Goal: Task Accomplishment & Management: Manage account settings

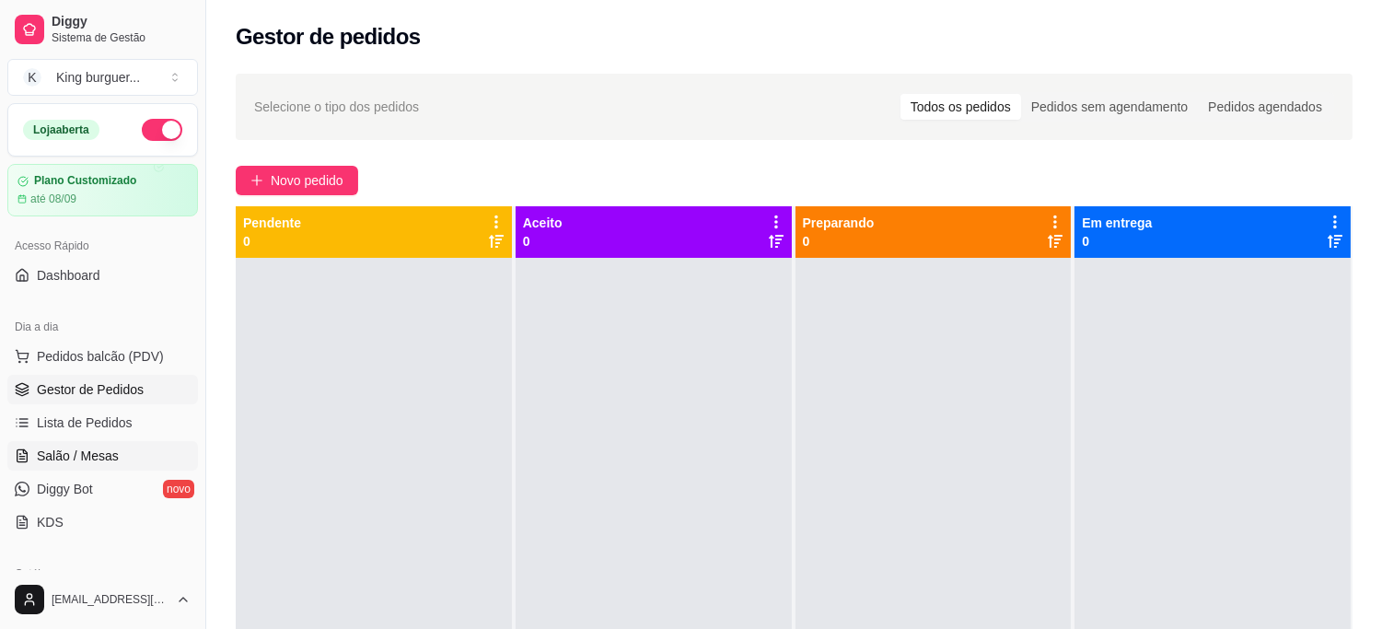
click at [109, 456] on span "Salão / Mesas" at bounding box center [78, 456] width 82 height 18
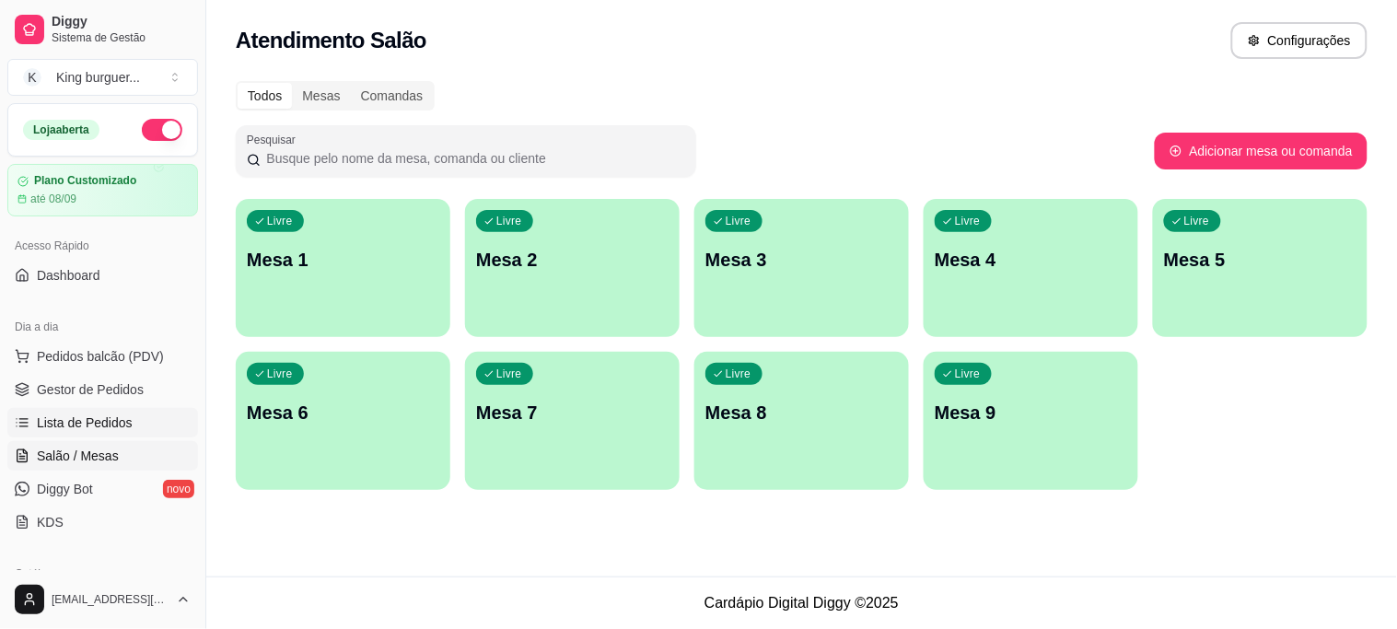
click at [116, 418] on span "Lista de Pedidos" at bounding box center [85, 422] width 96 height 18
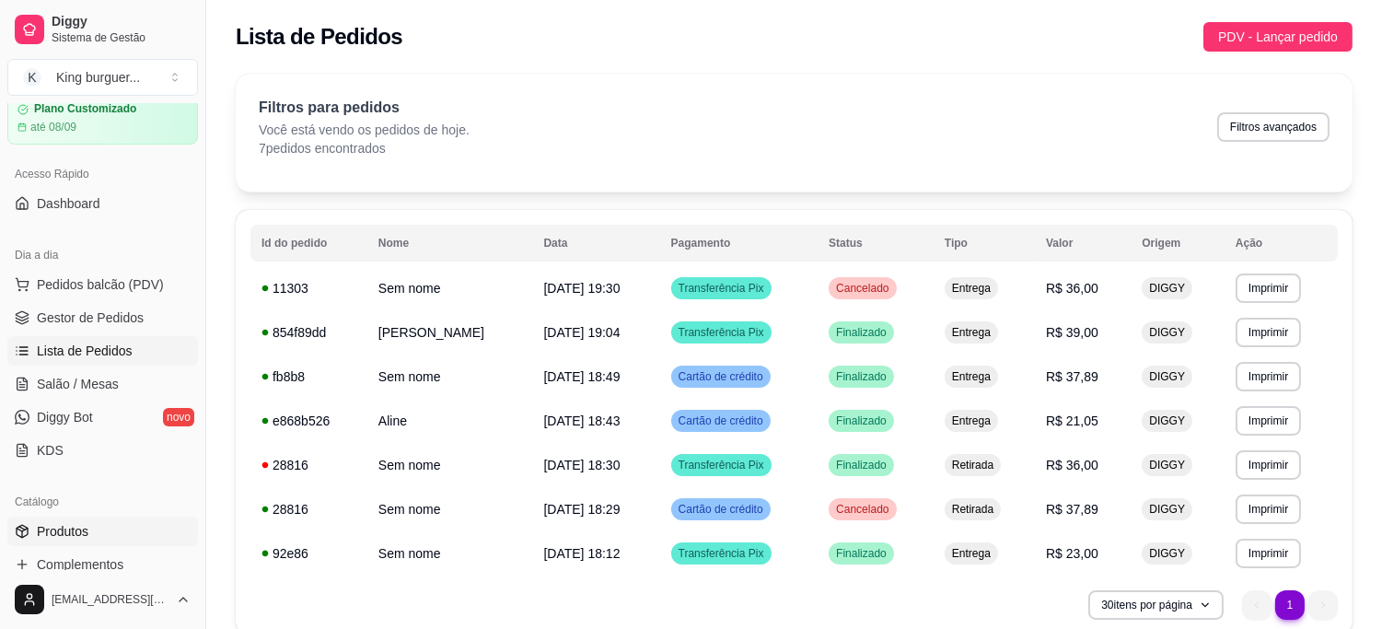
scroll to position [102, 0]
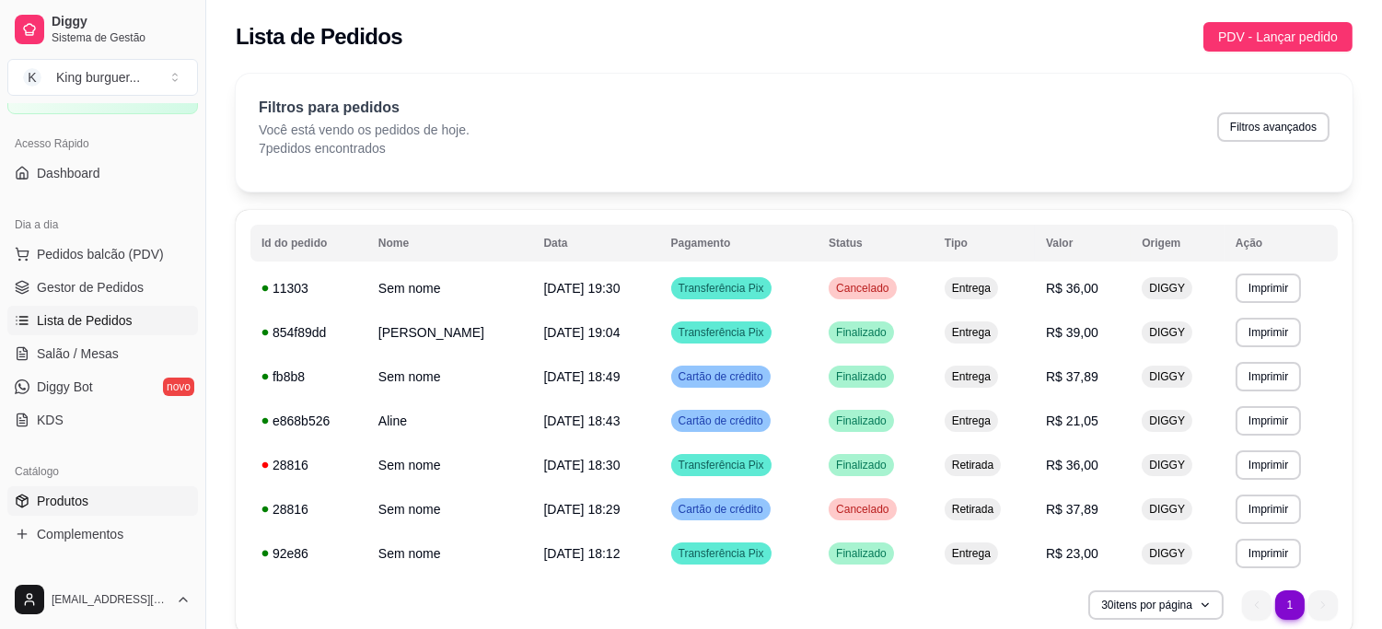
click at [95, 500] on link "Produtos" at bounding box center [102, 500] width 191 height 29
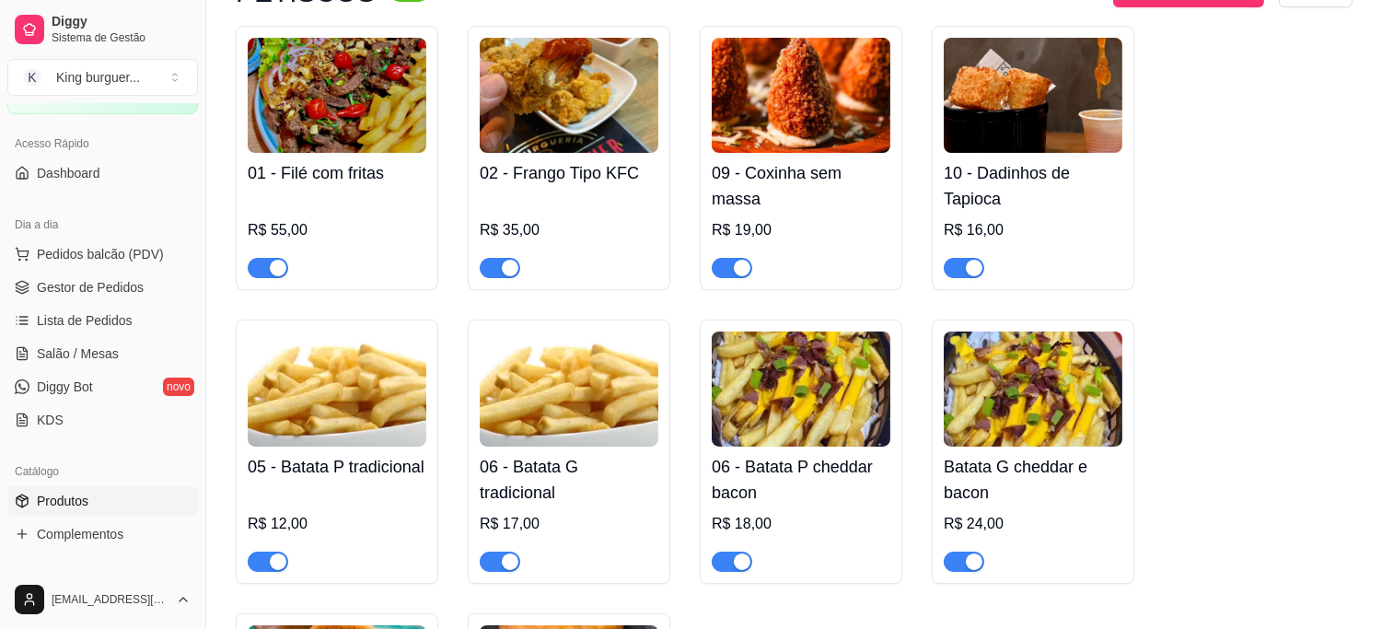
scroll to position [204, 0]
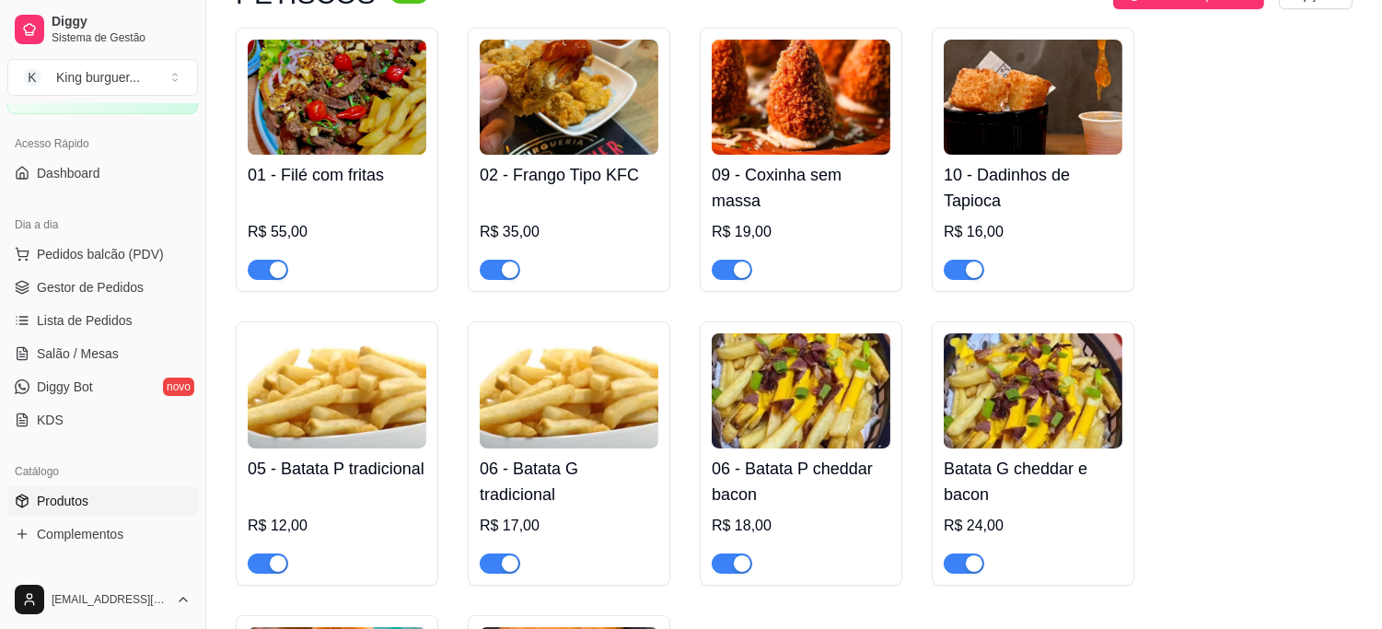
click at [497, 265] on span "button" at bounding box center [500, 270] width 41 height 20
click at [507, 274] on span "button" at bounding box center [500, 270] width 41 height 20
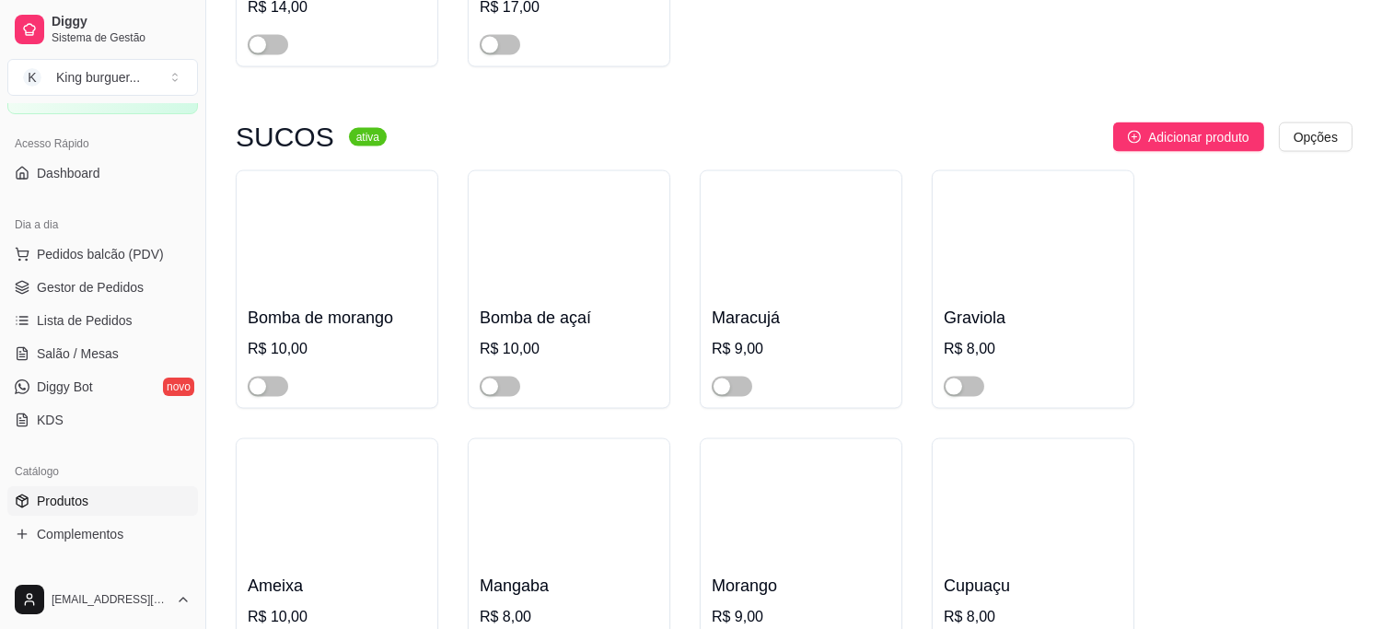
scroll to position [5421, 0]
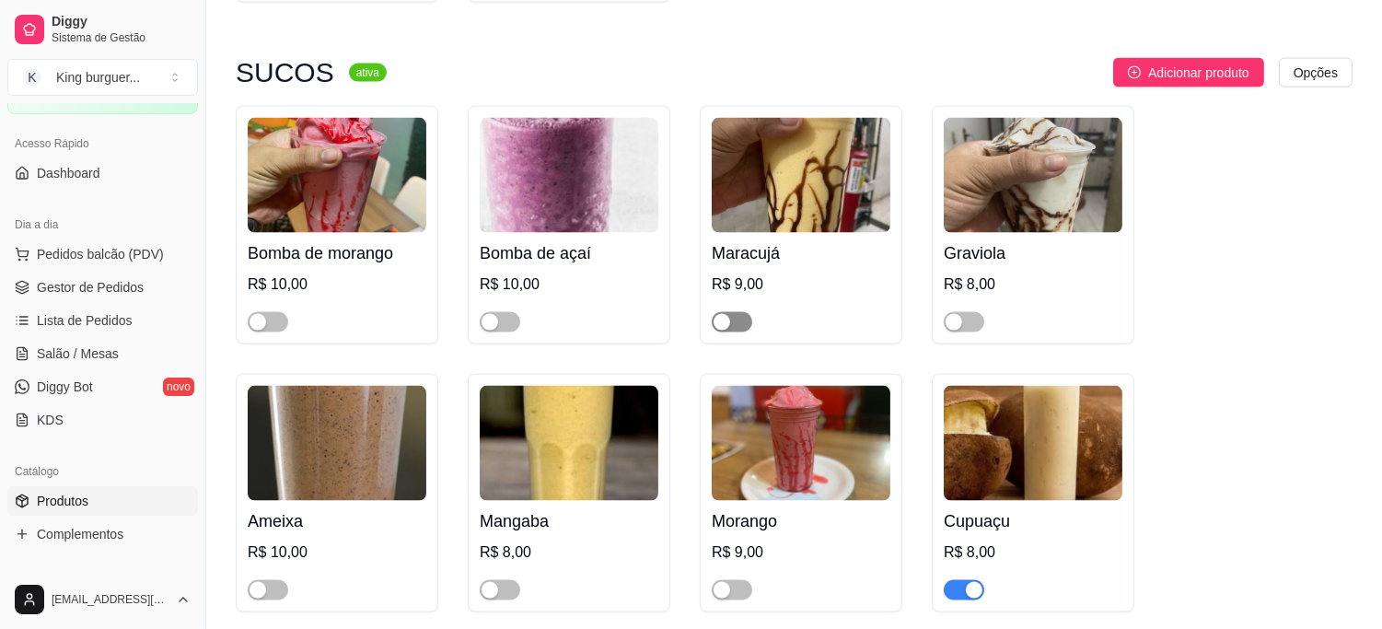
click at [740, 312] on span "button" at bounding box center [732, 322] width 41 height 20
click at [279, 312] on span "button" at bounding box center [268, 322] width 41 height 20
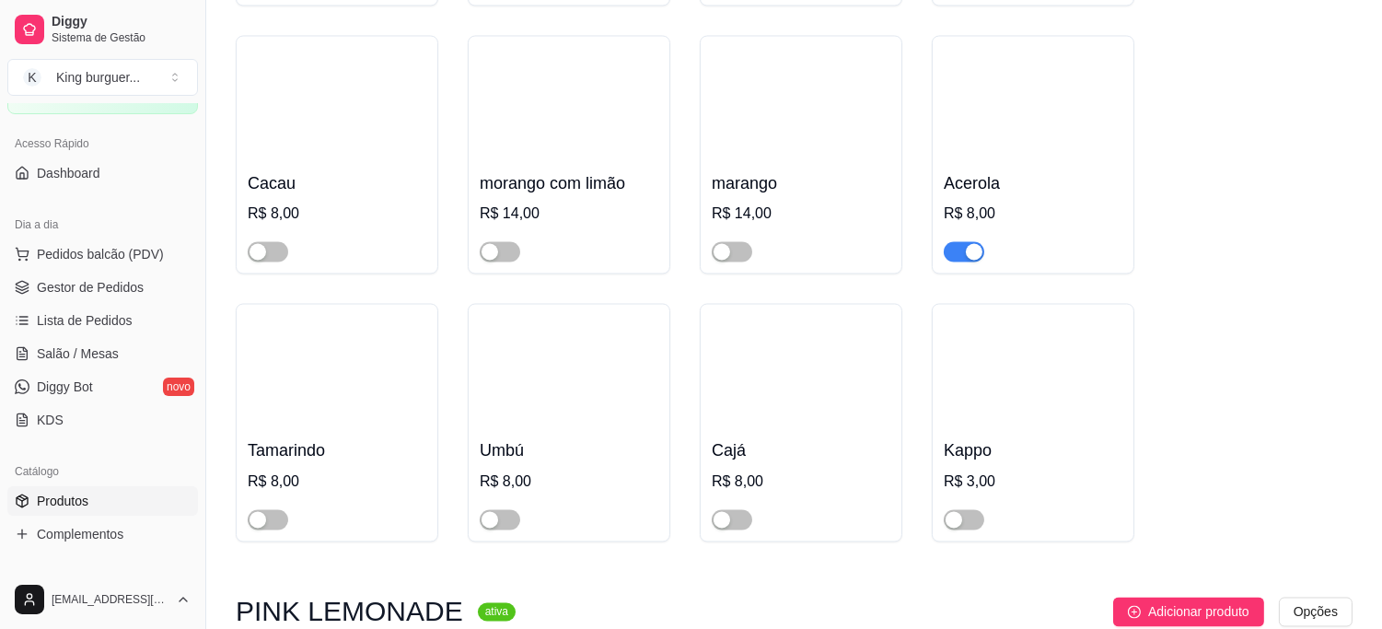
scroll to position [6036, 0]
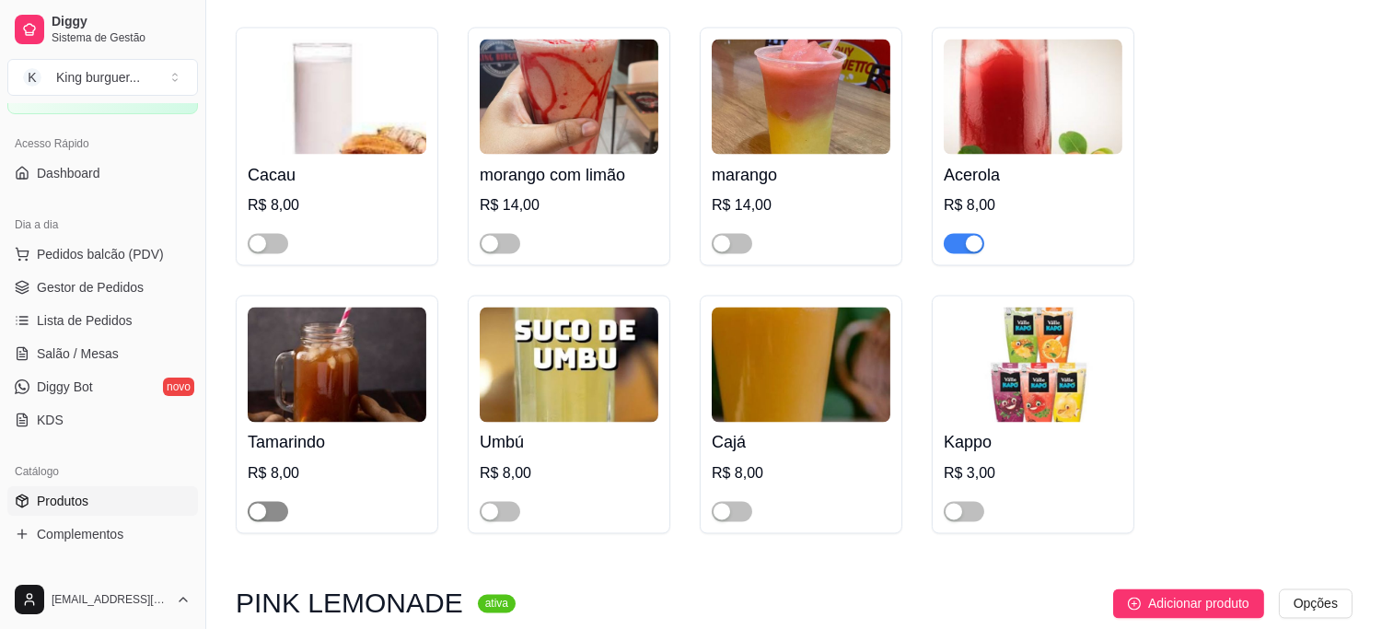
click at [279, 502] on span "button" at bounding box center [268, 512] width 41 height 20
click at [521, 485] on div at bounding box center [569, 503] width 179 height 37
click at [503, 502] on span "button" at bounding box center [500, 512] width 41 height 20
click at [742, 502] on span "button" at bounding box center [732, 512] width 41 height 20
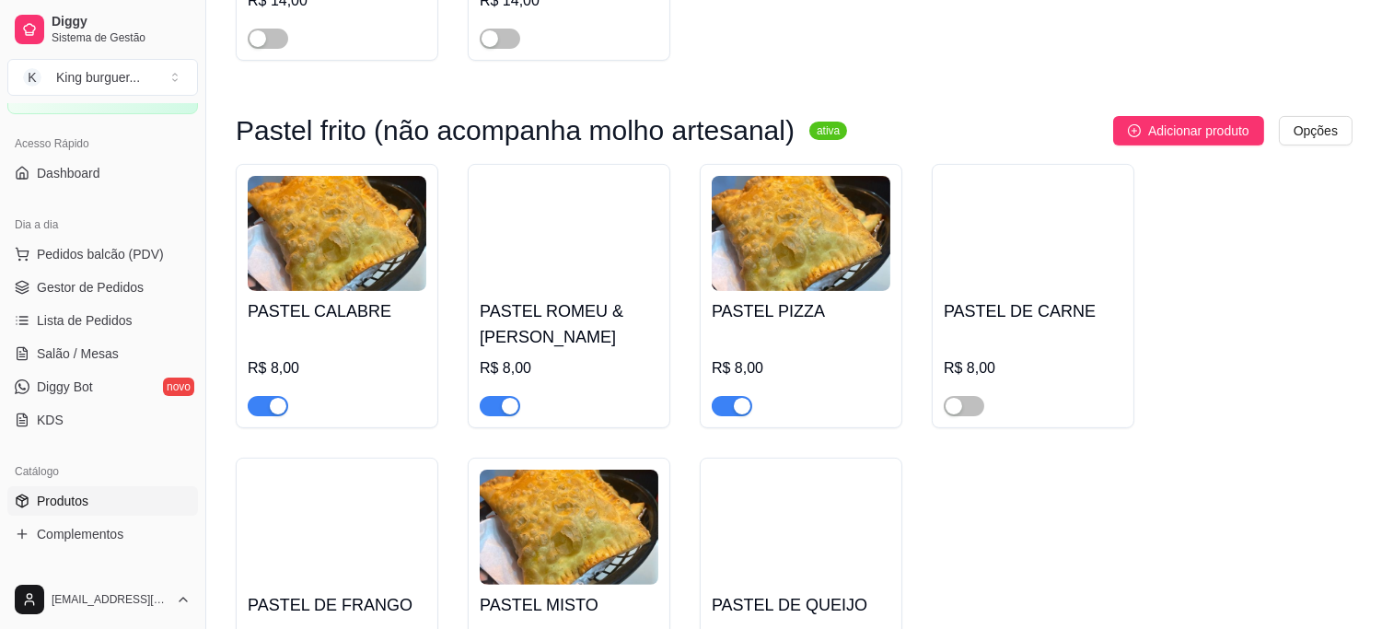
scroll to position [511, 0]
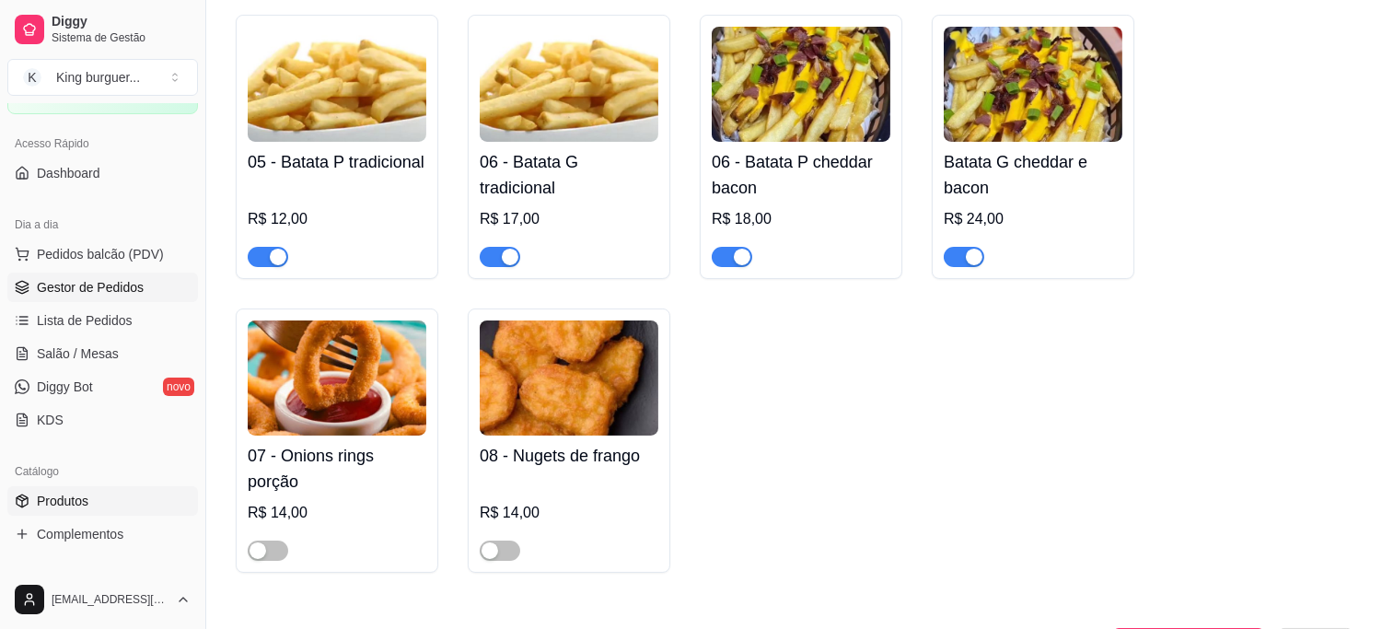
click at [69, 290] on span "Gestor de Pedidos" at bounding box center [90, 287] width 107 height 18
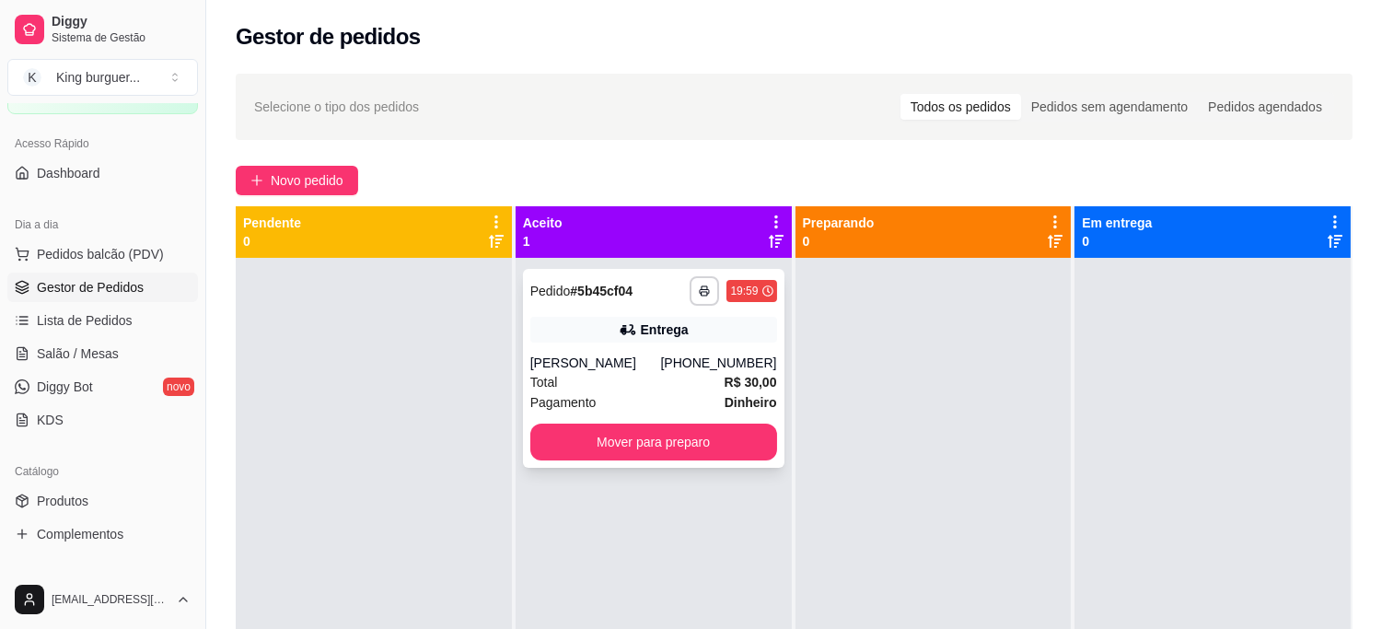
click at [683, 383] on div "Total R$ 30,00" at bounding box center [653, 382] width 247 height 20
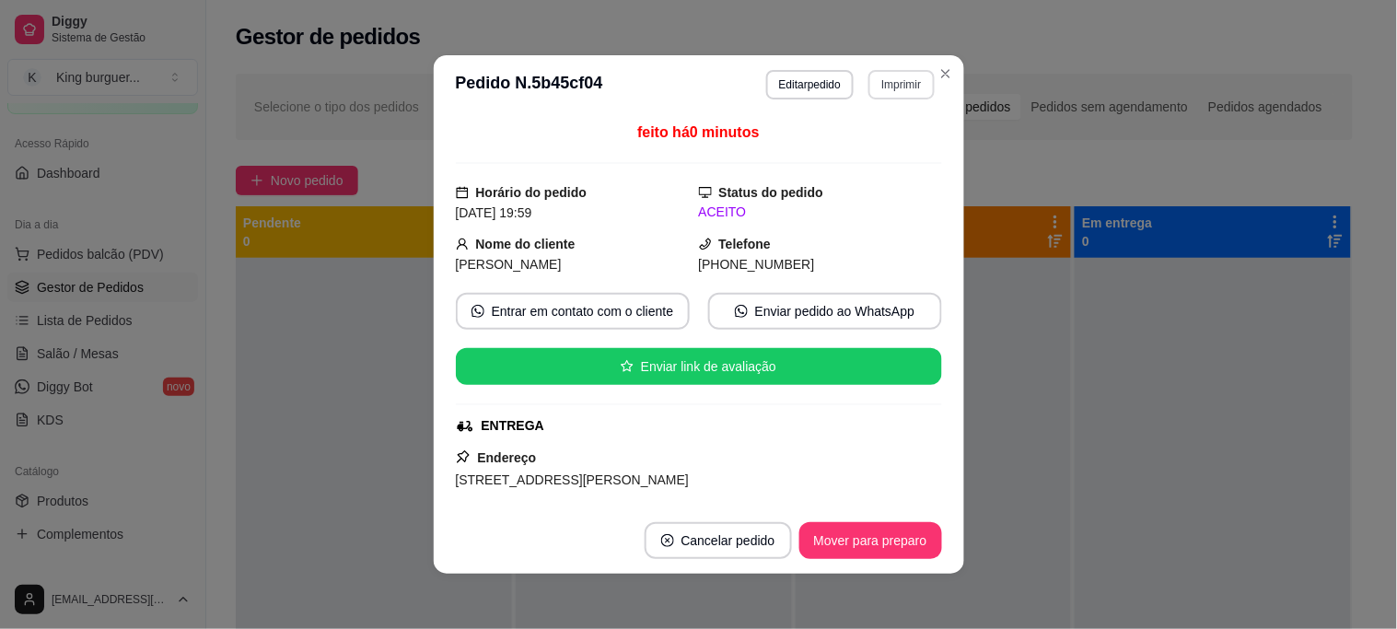
click at [899, 89] on button "Imprimir" at bounding box center [900, 84] width 65 height 29
click at [894, 155] on button "IMPRESSORA" at bounding box center [863, 149] width 134 height 29
click at [876, 540] on button "Mover para preparo" at bounding box center [870, 540] width 143 height 37
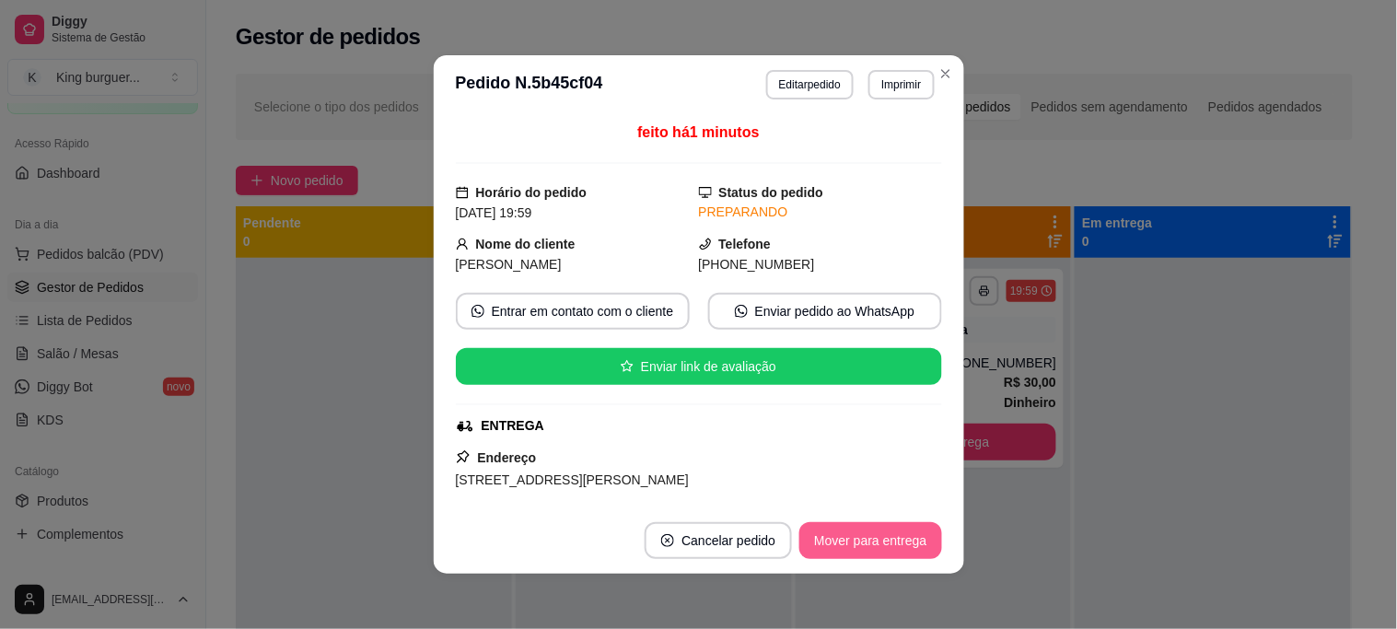
click at [910, 544] on button "Mover para entrega" at bounding box center [870, 540] width 142 height 37
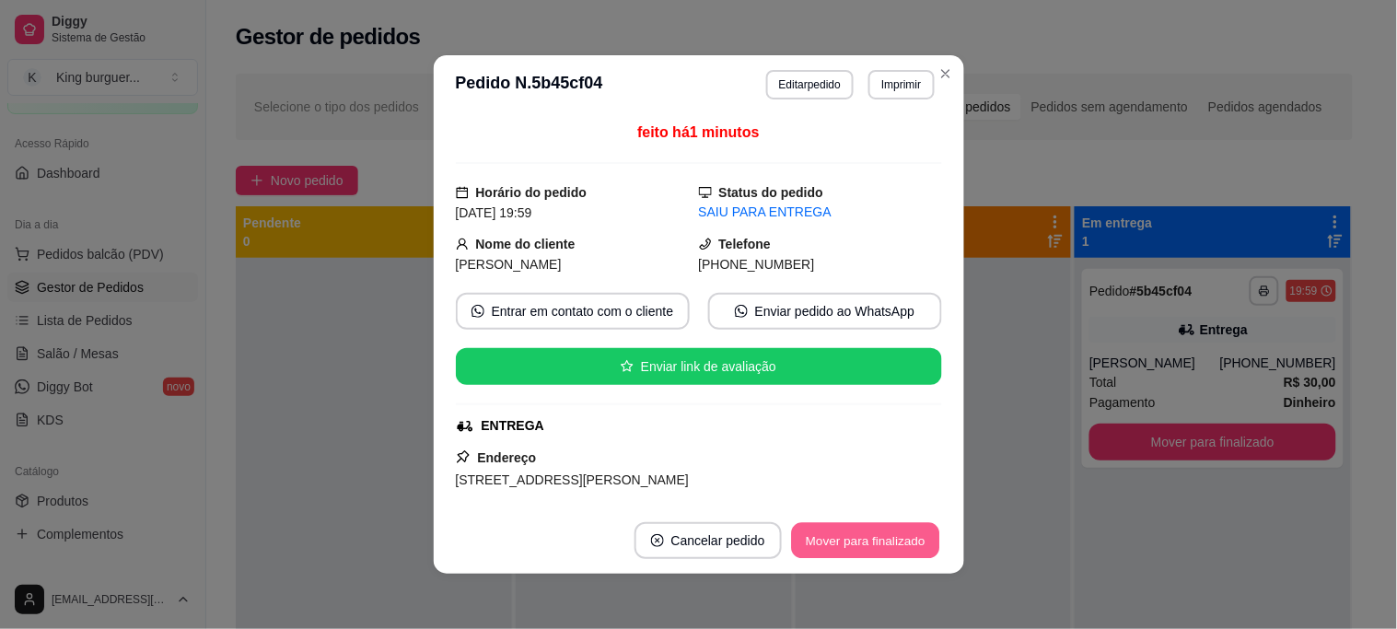
click at [906, 540] on button "Mover para finalizado" at bounding box center [865, 541] width 148 height 36
